Goal: Task Accomplishment & Management: Use online tool/utility

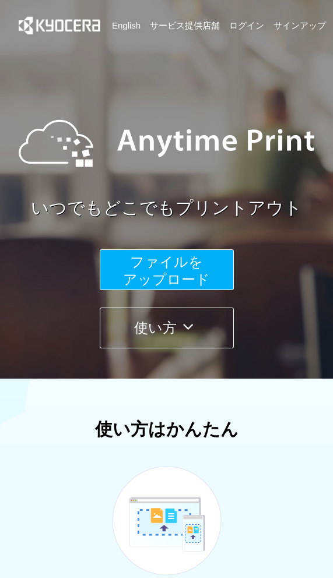
click at [189, 270] on button "ファイルを ​​アップロード" at bounding box center [167, 269] width 134 height 41
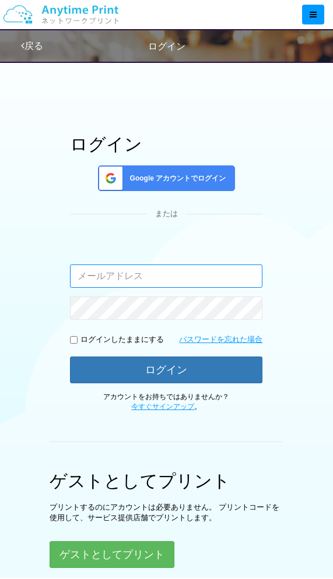
click at [188, 282] on input "email" at bounding box center [166, 276] width 192 height 23
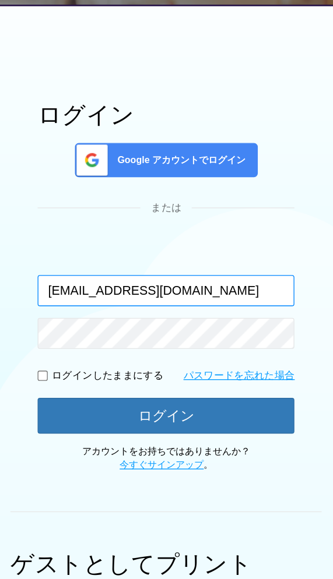
type input "[EMAIL_ADDRESS][DOMAIN_NAME]"
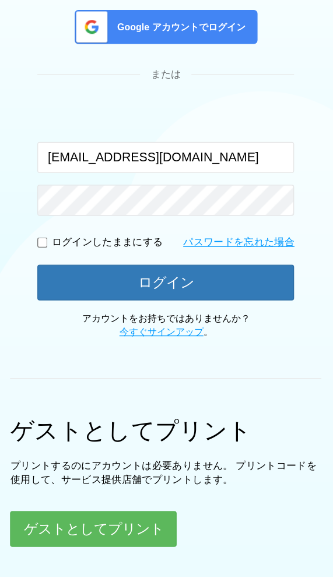
scroll to position [13, 0]
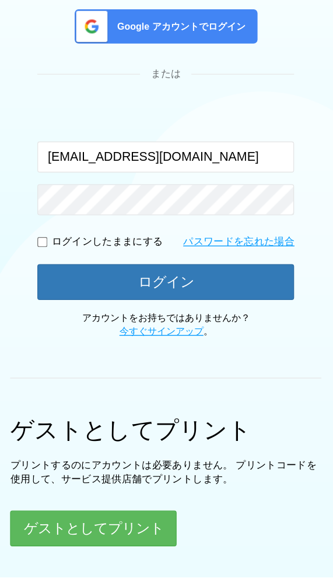
click at [70, 323] on input "checkbox" at bounding box center [74, 327] width 8 height 8
checkbox input "true"
click at [145, 343] on button "ログイン" at bounding box center [166, 356] width 192 height 27
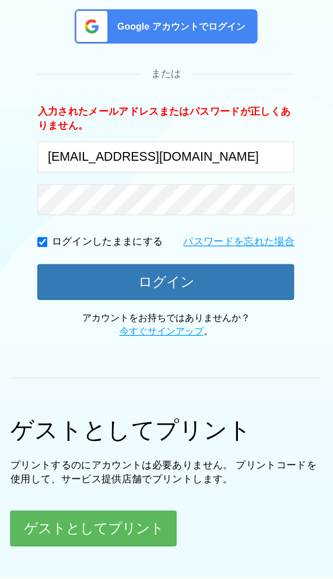
click at [170, 343] on button "ログイン" at bounding box center [166, 356] width 192 height 27
click at [115, 528] on button "ゲストとしてプリント" at bounding box center [112, 541] width 125 height 27
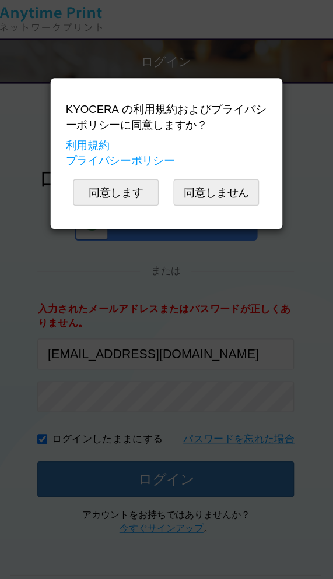
scroll to position [0, 0]
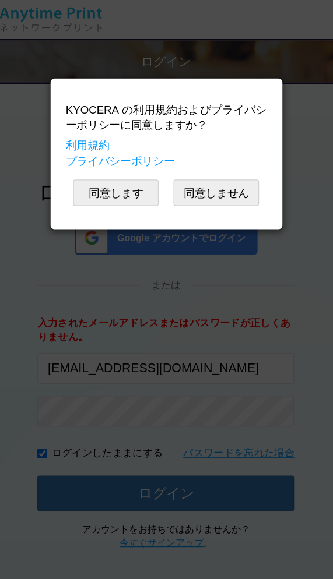
click at [97, 143] on button "同意します" at bounding box center [129, 145] width 64 height 20
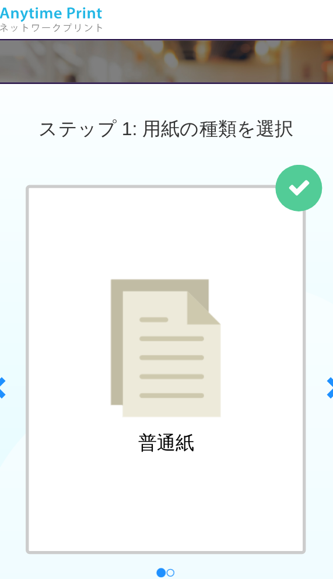
click at [145, 325] on h2 "普通紙" at bounding box center [166, 332] width 42 height 15
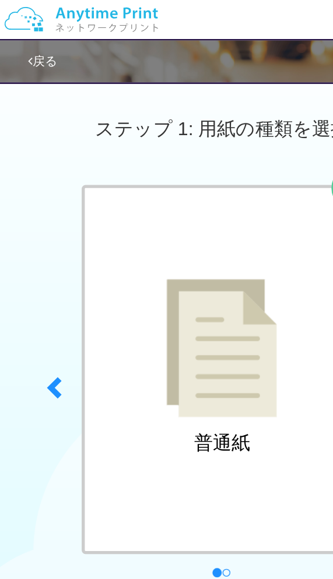
click at [173, 298] on img at bounding box center [166, 261] width 83 height 104
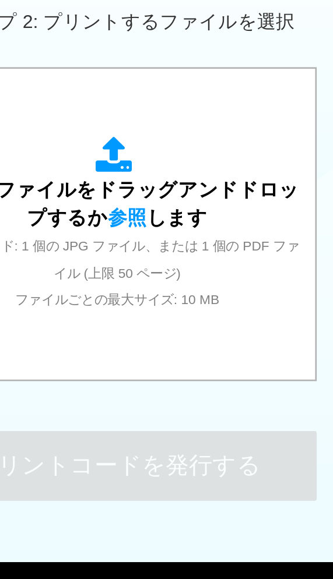
scroll to position [384, 0]
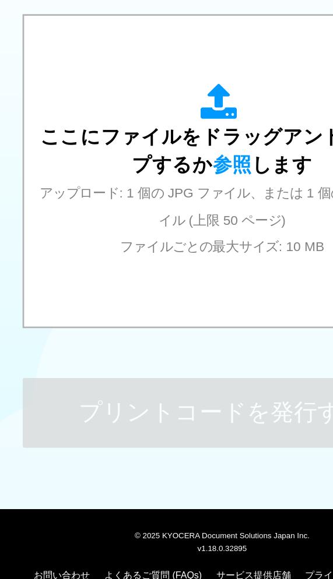
click at [202, 203] on span "ここにファイルをドラッグアンドドロップするか 参照 します" at bounding box center [166, 221] width 273 height 37
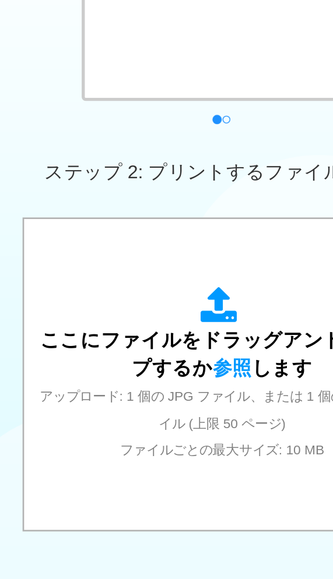
scroll to position [243, 0]
click at [165, 343] on span "ここにファイルをドラッグアンドドロップするか 参照 します" at bounding box center [166, 361] width 273 height 37
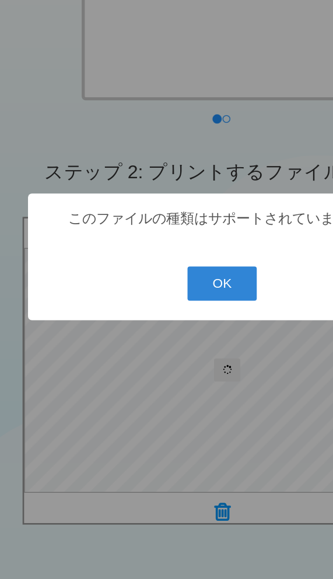
click at [171, 297] on button "OK" at bounding box center [166, 310] width 52 height 26
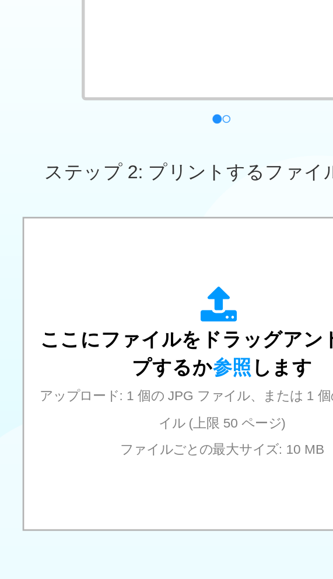
scroll to position [284, 0]
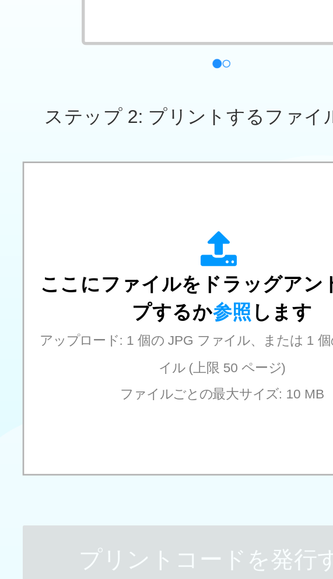
click at [171, 323] on span "参照" at bounding box center [173, 331] width 29 height 16
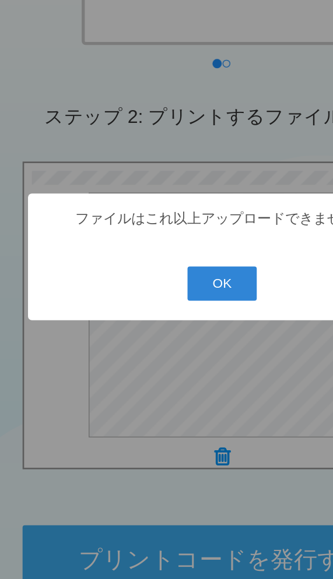
click at [171, 297] on button "OK" at bounding box center [166, 310] width 52 height 26
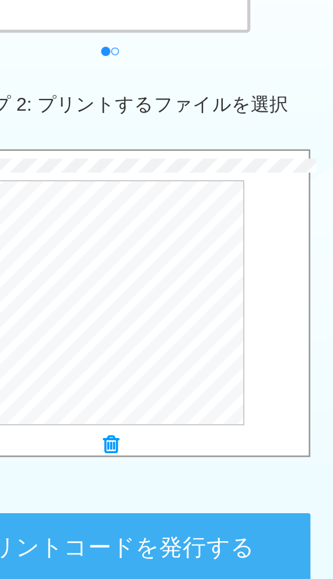
scroll to position [296, 0]
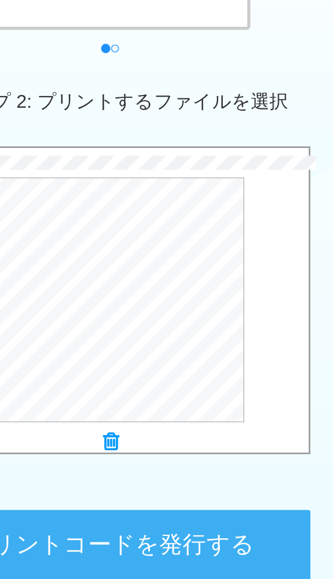
click at [157, 480] on button "プリントコードを発行する" at bounding box center [167, 506] width 300 height 52
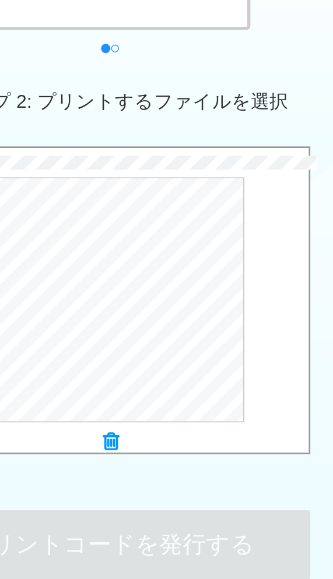
scroll to position [0, 0]
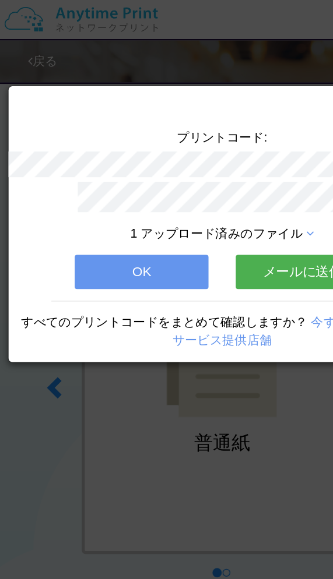
click at [111, 201] on button "OK" at bounding box center [106, 204] width 100 height 26
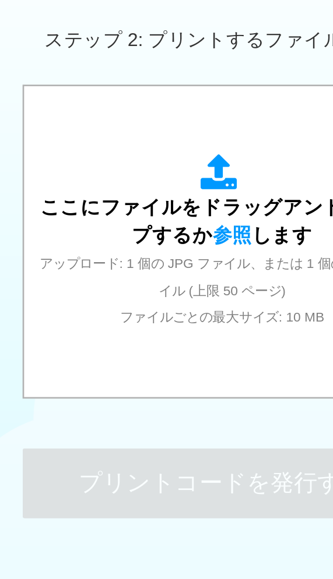
scroll to position [385, 0]
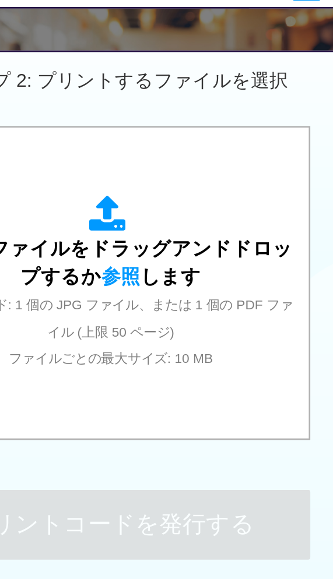
click at [129, 205] on span "ここにファイルをドラッグアンドドロップするか 参照 します" at bounding box center [166, 220] width 273 height 37
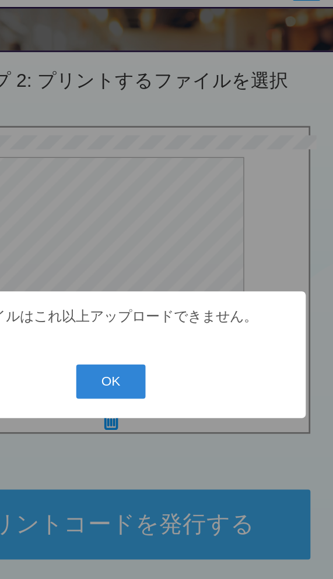
click at [140, 297] on button "OK" at bounding box center [166, 310] width 52 height 26
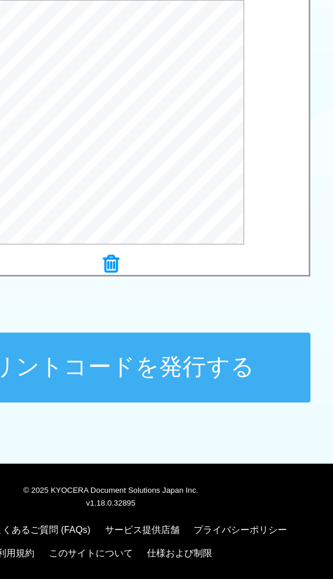
click at [164, 391] on button "プリントコードを発行する" at bounding box center [167, 417] width 300 height 52
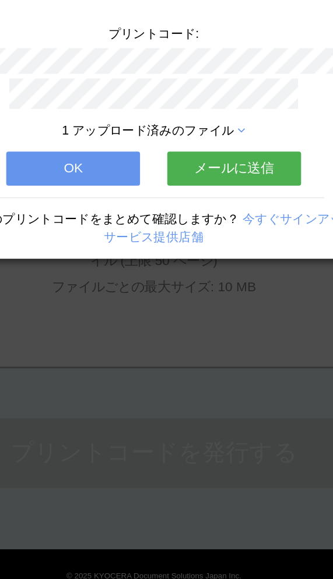
click at [56, 191] on button "OK" at bounding box center [106, 204] width 100 height 26
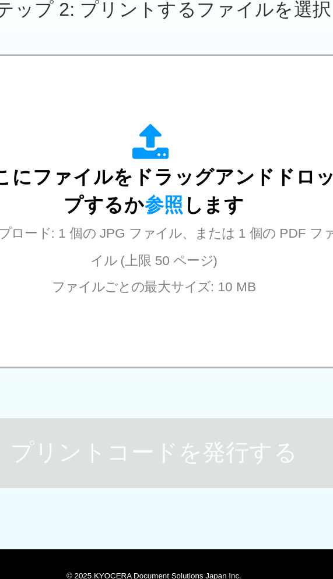
click at [141, 202] on span "ここにファイルをドラッグアンドドロップするか 参照 します" at bounding box center [166, 220] width 273 height 37
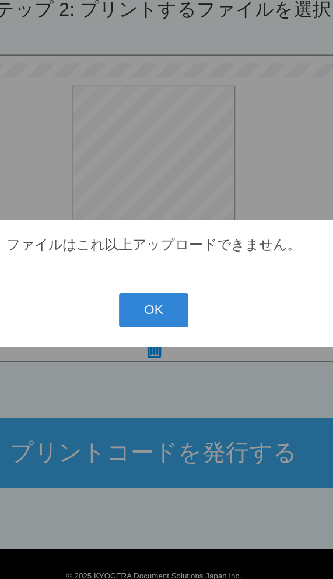
click at [140, 297] on button "OK" at bounding box center [166, 310] width 52 height 26
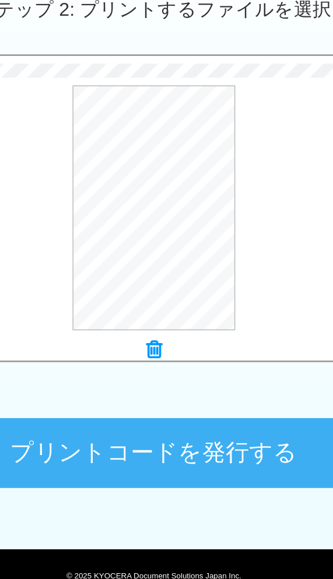
click at [132, 391] on button "プリントコードを発行する" at bounding box center [167, 417] width 300 height 52
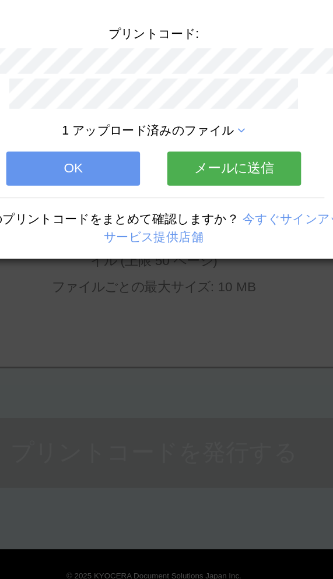
click at [78, 191] on button "OK" at bounding box center [106, 204] width 100 height 26
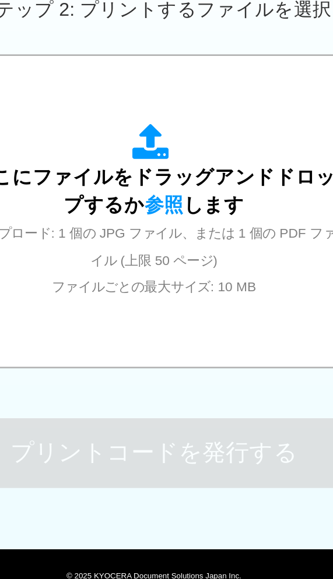
click at [159, 223] on span "参照" at bounding box center [173, 231] width 29 height 16
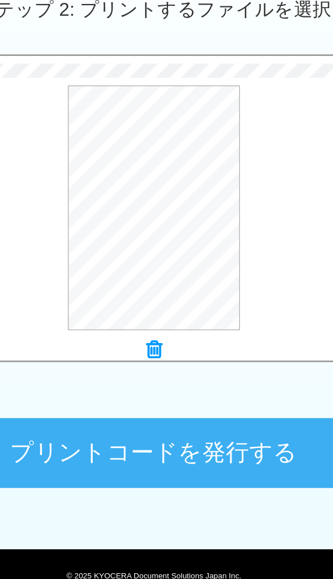
click at [159, 391] on button "プリントコードを発行する" at bounding box center [167, 417] width 300 height 52
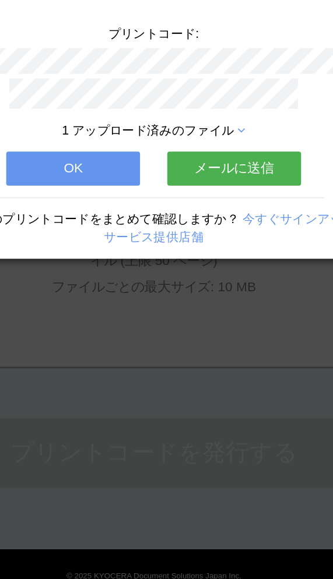
click at [61, 191] on button "OK" at bounding box center [106, 204] width 100 height 26
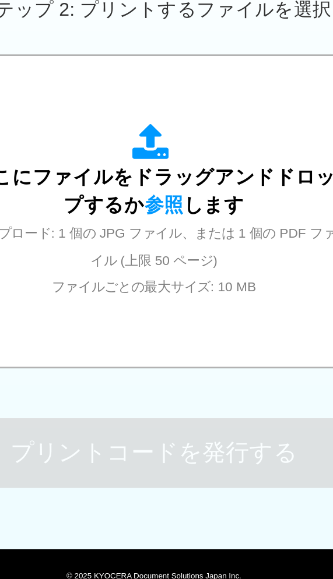
click at [121, 170] on div "ここにファイルをドラッグアンドドロップするか 参照 します アップロード: 1 個の JPG ファイル、または 1 個の PDF ファイル (上限 50 ペー…" at bounding box center [167, 236] width 274 height 132
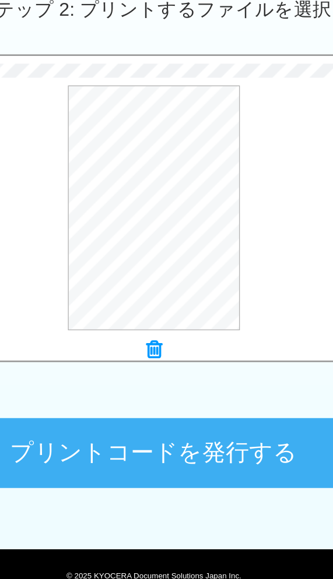
click at [132, 391] on button "プリントコードを発行する" at bounding box center [167, 417] width 300 height 52
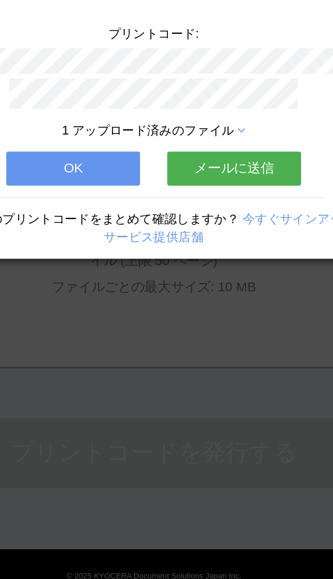
click at [58, 191] on button "OK" at bounding box center [106, 204] width 100 height 26
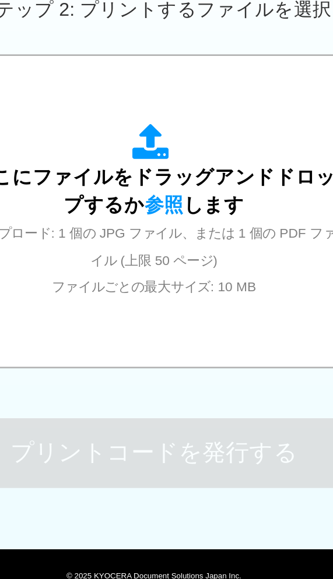
click at [120, 170] on div "ここにファイルをドラッグアンドドロップするか 参照 します アップロード: 1 個の JPG ファイル、または 1 個の PDF ファイル (上限 50 ペー…" at bounding box center [167, 236] width 274 height 132
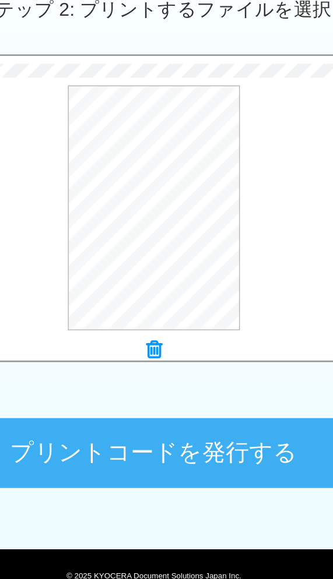
click at [157, 391] on button "プリントコードを発行する" at bounding box center [167, 417] width 300 height 52
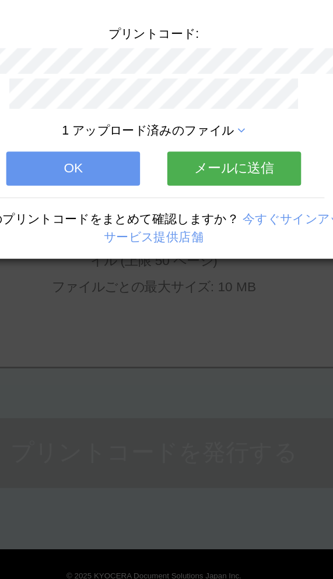
click at [62, 191] on button "OK" at bounding box center [106, 204] width 100 height 26
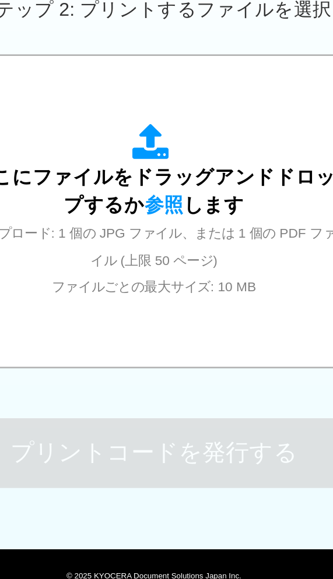
click at [159, 223] on span "参照" at bounding box center [173, 231] width 29 height 16
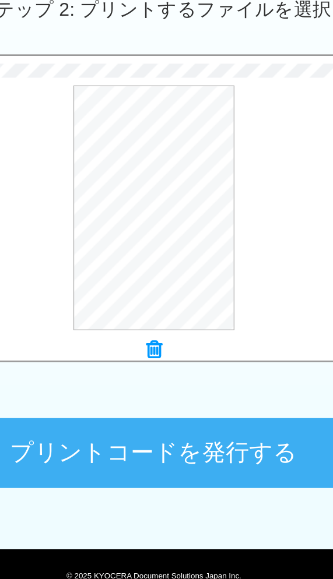
click at [170, 391] on button "プリントコードを発行する" at bounding box center [167, 417] width 300 height 52
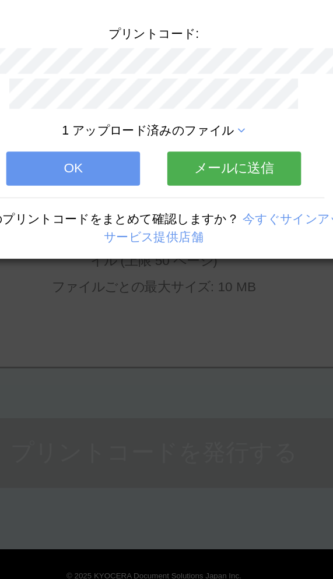
click at [56, 191] on button "OK" at bounding box center [106, 204] width 100 height 26
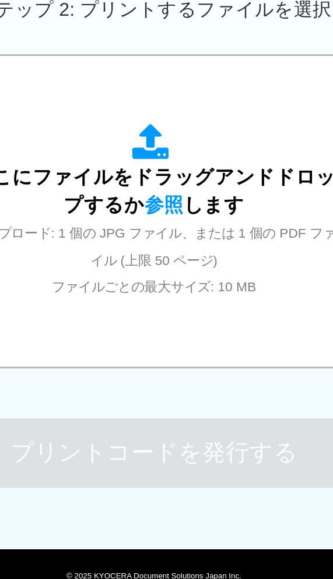
click at [150, 170] on icon at bounding box center [166, 184] width 33 height 29
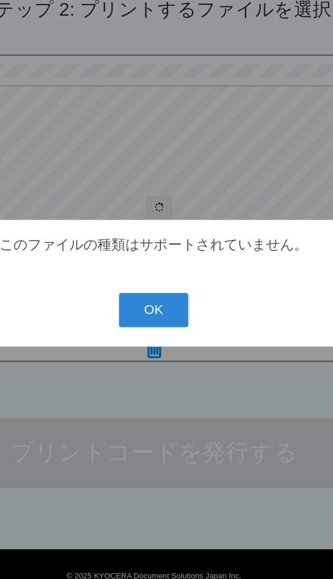
click at [140, 297] on button "OK" at bounding box center [166, 310] width 52 height 26
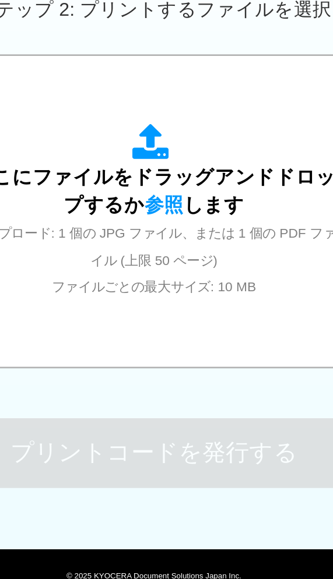
click at [114, 202] on span "ここにファイルをドラッグアンドドロップするか 参照 します" at bounding box center [166, 220] width 273 height 37
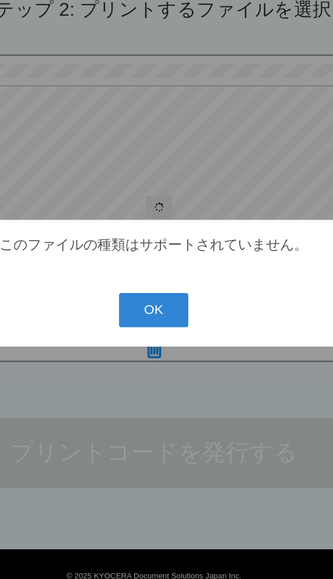
click at [140, 297] on button "OK" at bounding box center [166, 310] width 52 height 26
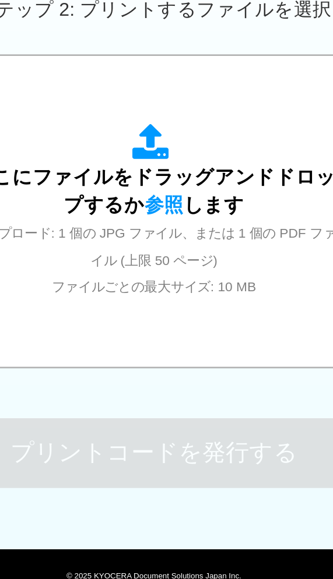
click at [142, 202] on span "ここにファイルをドラッグアンドドロップするか 参照 します" at bounding box center [166, 220] width 273 height 37
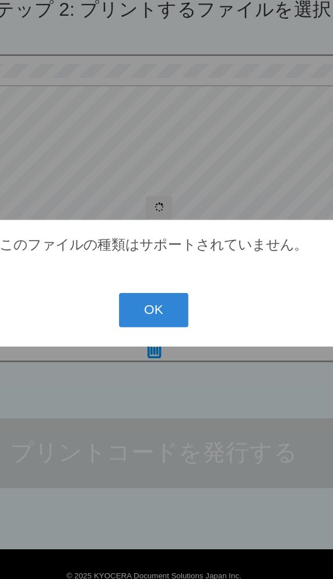
click at [140, 297] on button "OK" at bounding box center [166, 310] width 52 height 26
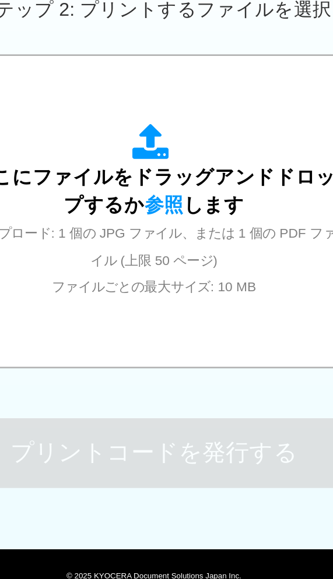
click at [156, 202] on span "ここにファイルをドラッグアンドドロップするか 参照 します" at bounding box center [166, 220] width 273 height 37
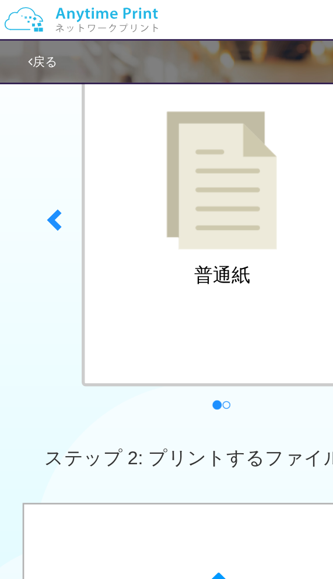
scroll to position [126, 0]
click at [205, 139] on img at bounding box center [166, 135] width 83 height 104
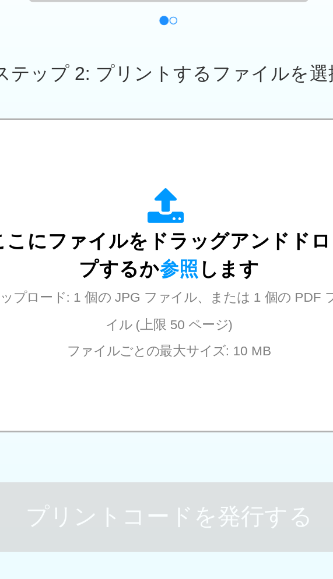
scroll to position [317, 0]
click at [209, 269] on span "ここにファイルをドラッグアンドドロップするか 参照 します" at bounding box center [166, 287] width 273 height 37
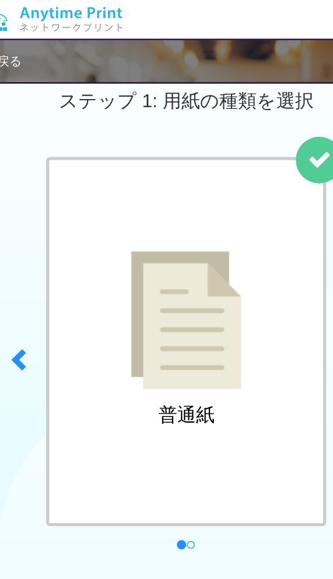
scroll to position [0, 0]
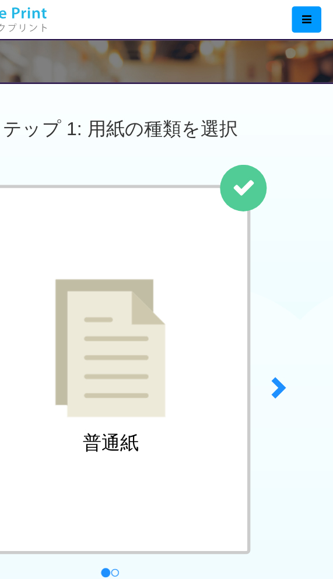
click at [282, 282] on span at bounding box center [290, 290] width 17 height 17
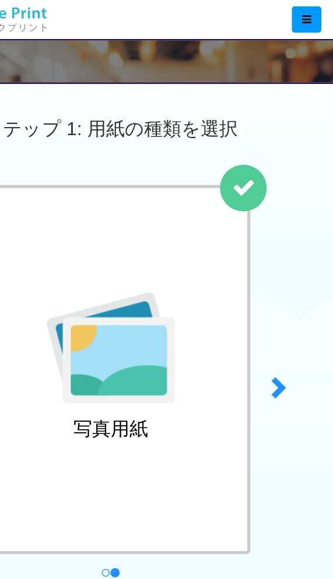
click at [282, 290] on span at bounding box center [290, 290] width 17 height 17
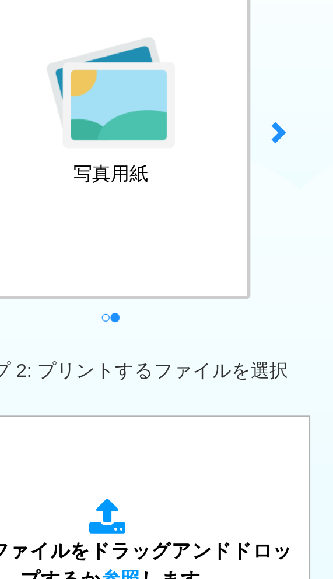
scroll to position [94, 0]
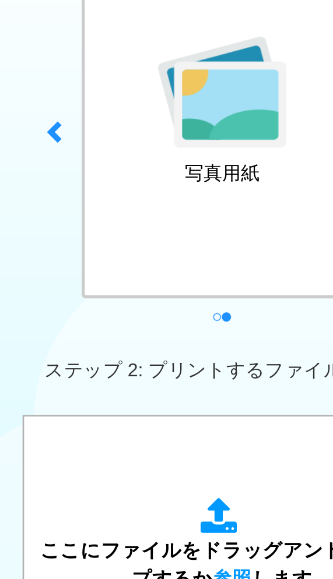
click at [41, 187] on span at bounding box center [41, 195] width 17 height 17
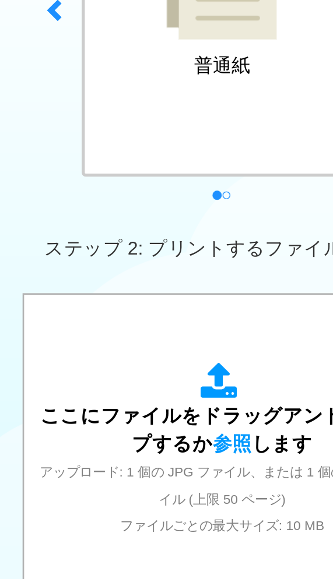
scroll to position [186, 0]
click at [160, 369] on icon at bounding box center [166, 383] width 33 height 29
